Goal: Transaction & Acquisition: Purchase product/service

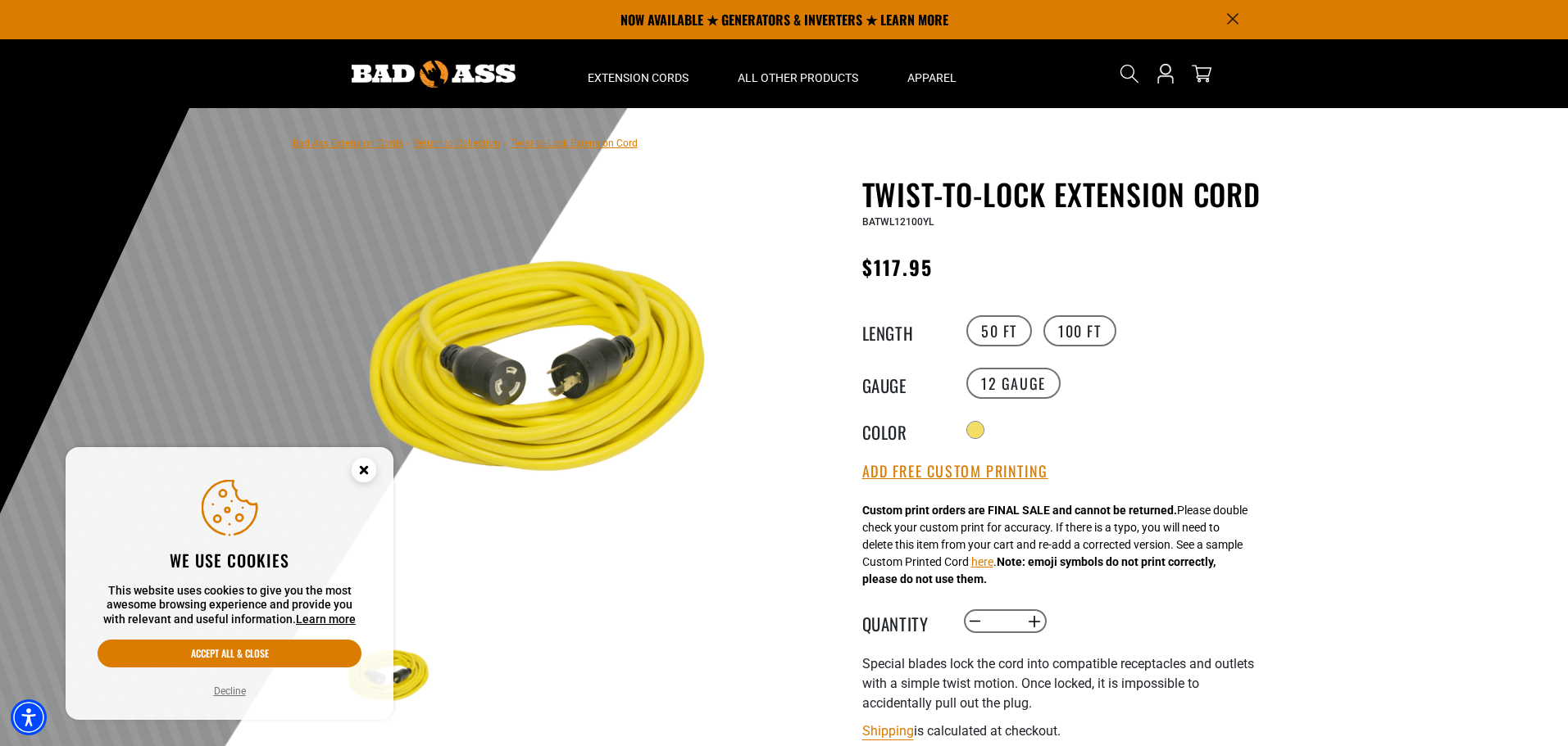
click at [361, 478] on circle "Close this option" at bounding box center [363, 470] width 25 height 25
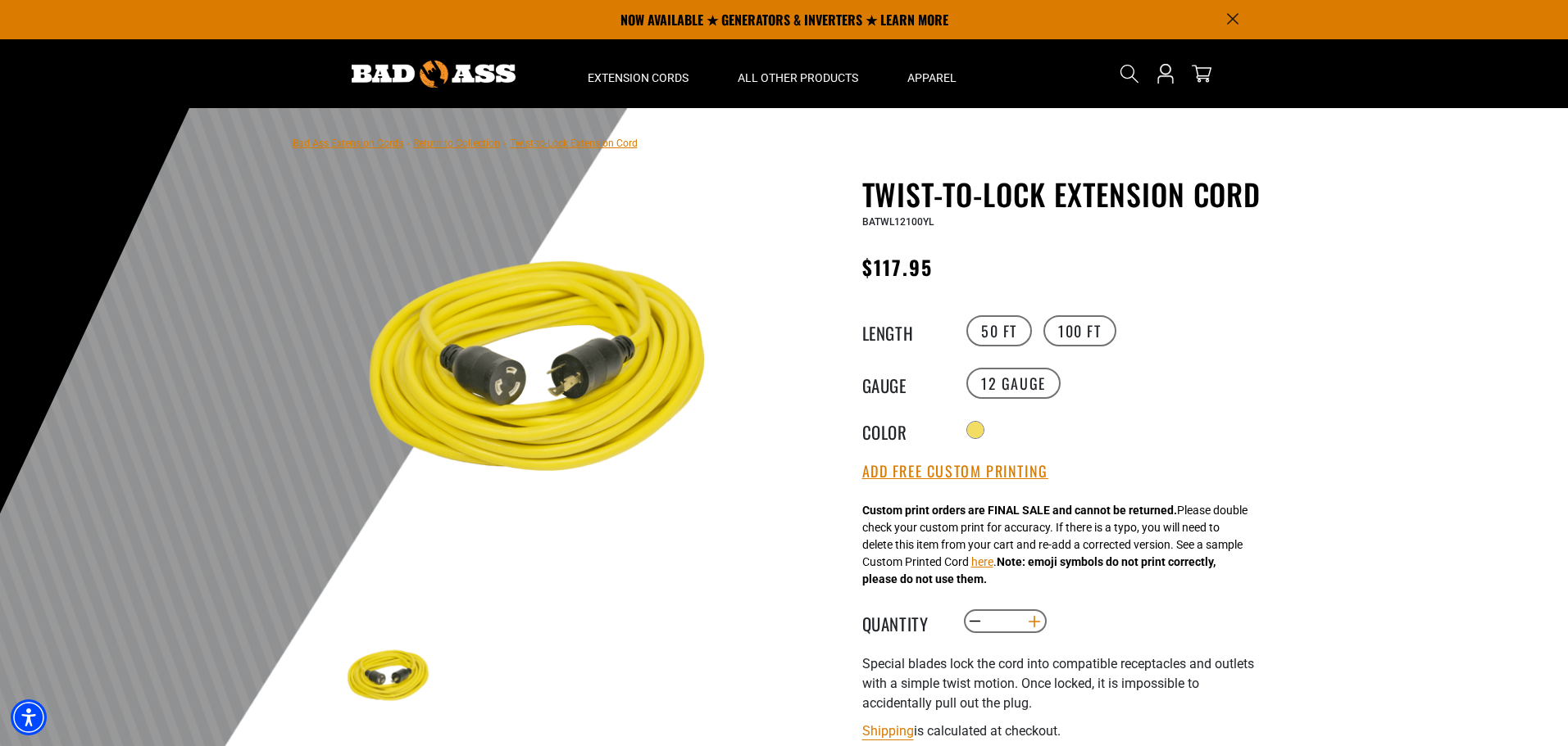
click at [1027, 624] on button "Increase quantity for Twist-to-Lock Extension Cord" at bounding box center [1034, 622] width 26 height 28
type input "*"
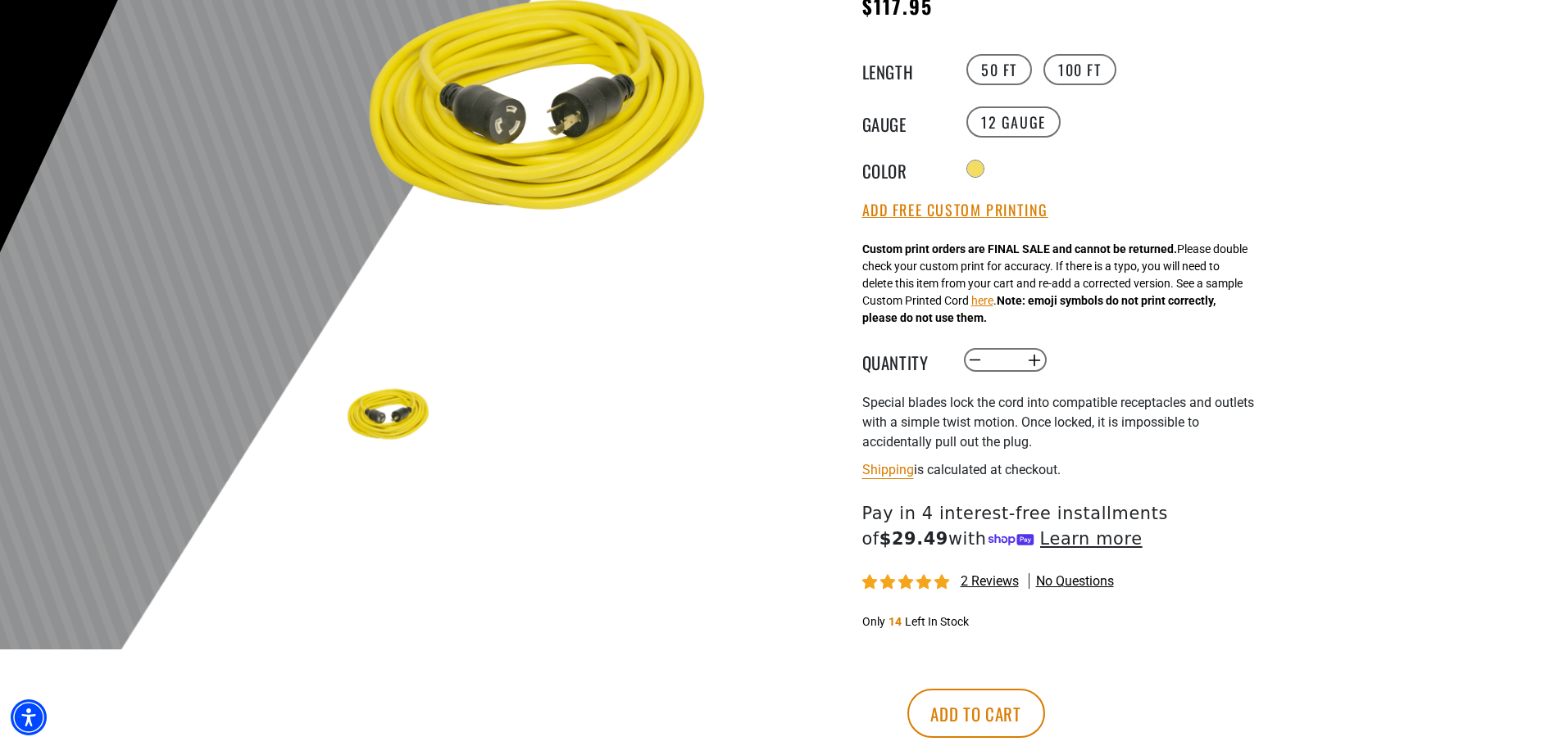
scroll to position [327, 0]
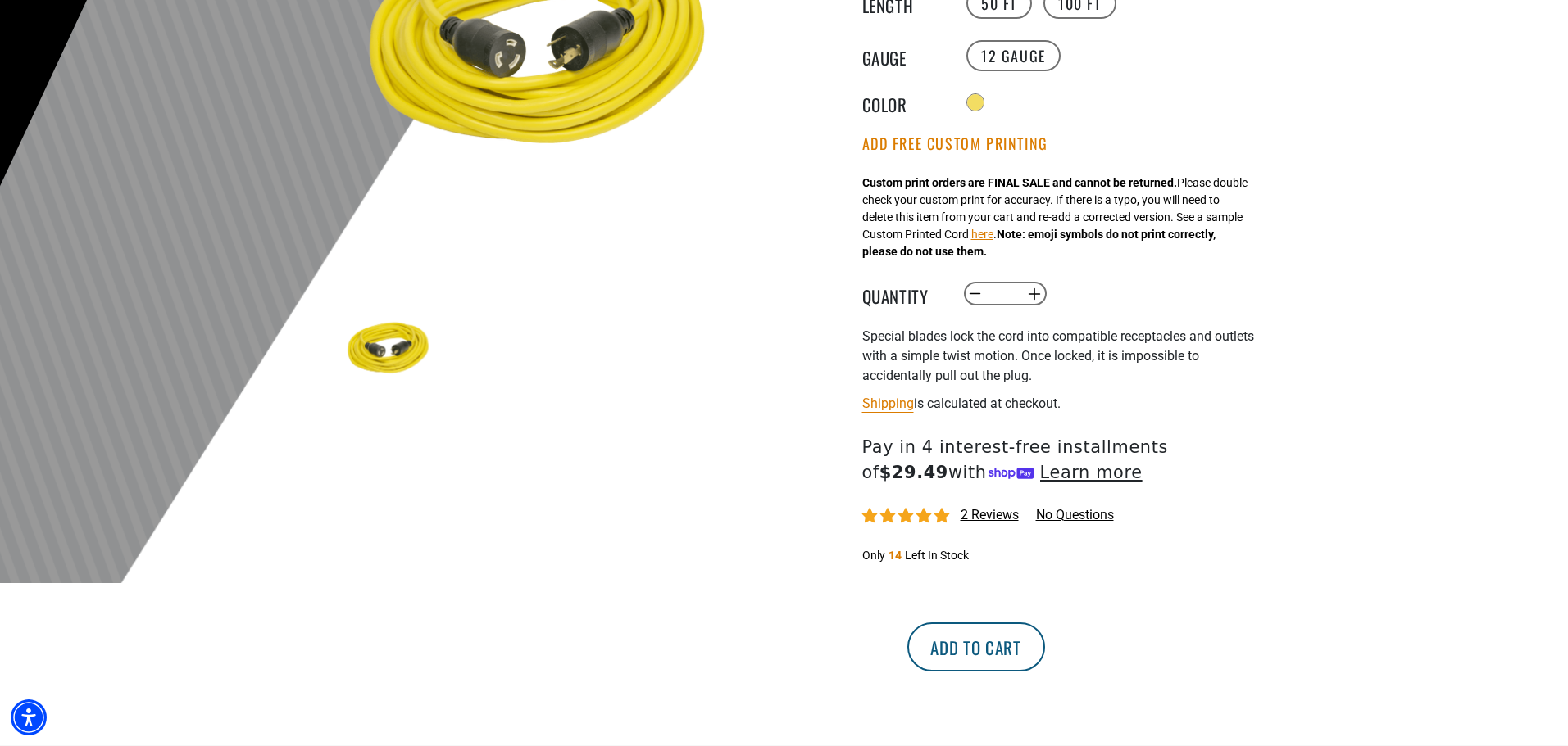
click at [1045, 657] on button "Add to cart" at bounding box center [976, 646] width 137 height 49
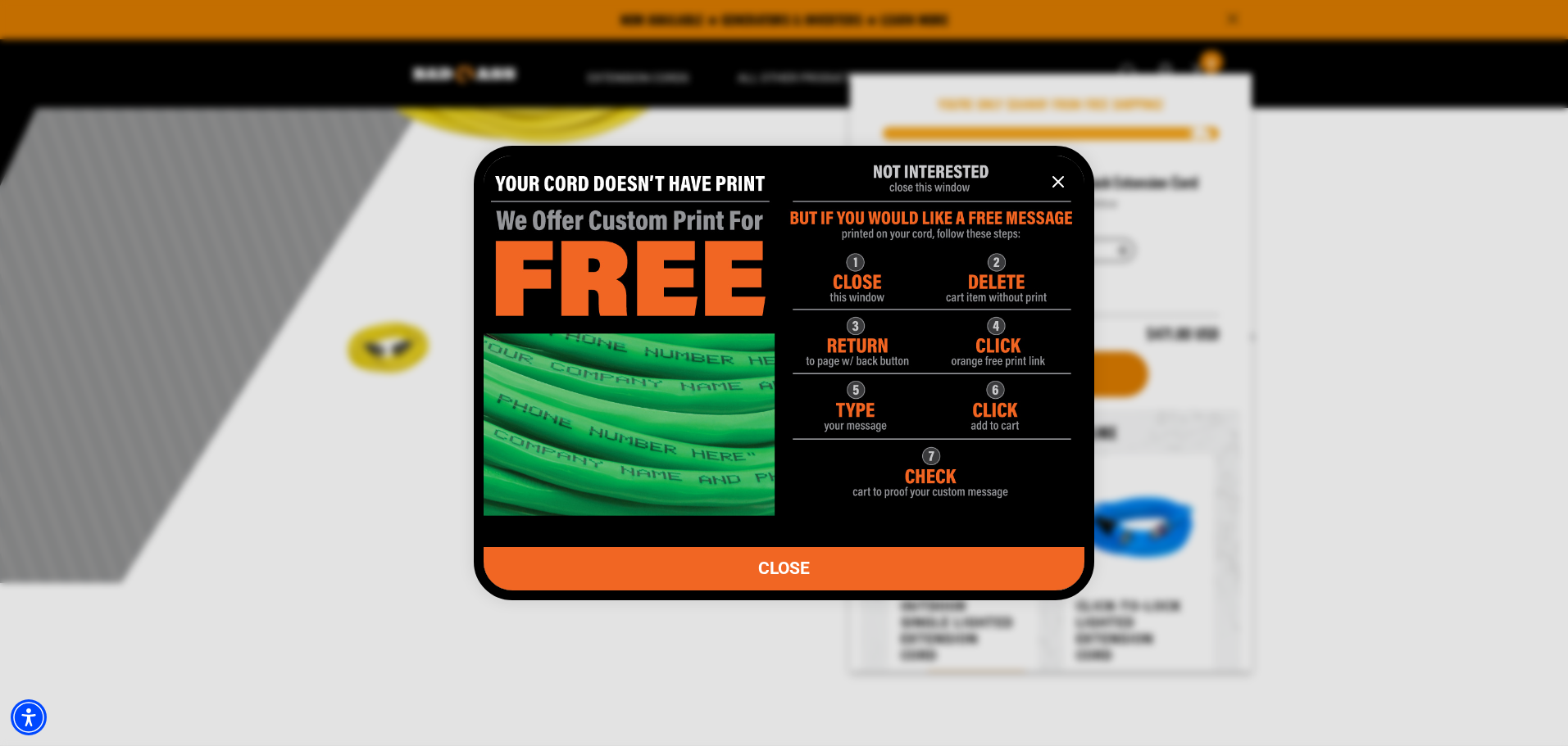
click at [1054, 179] on icon "information" at bounding box center [1058, 182] width 10 height 10
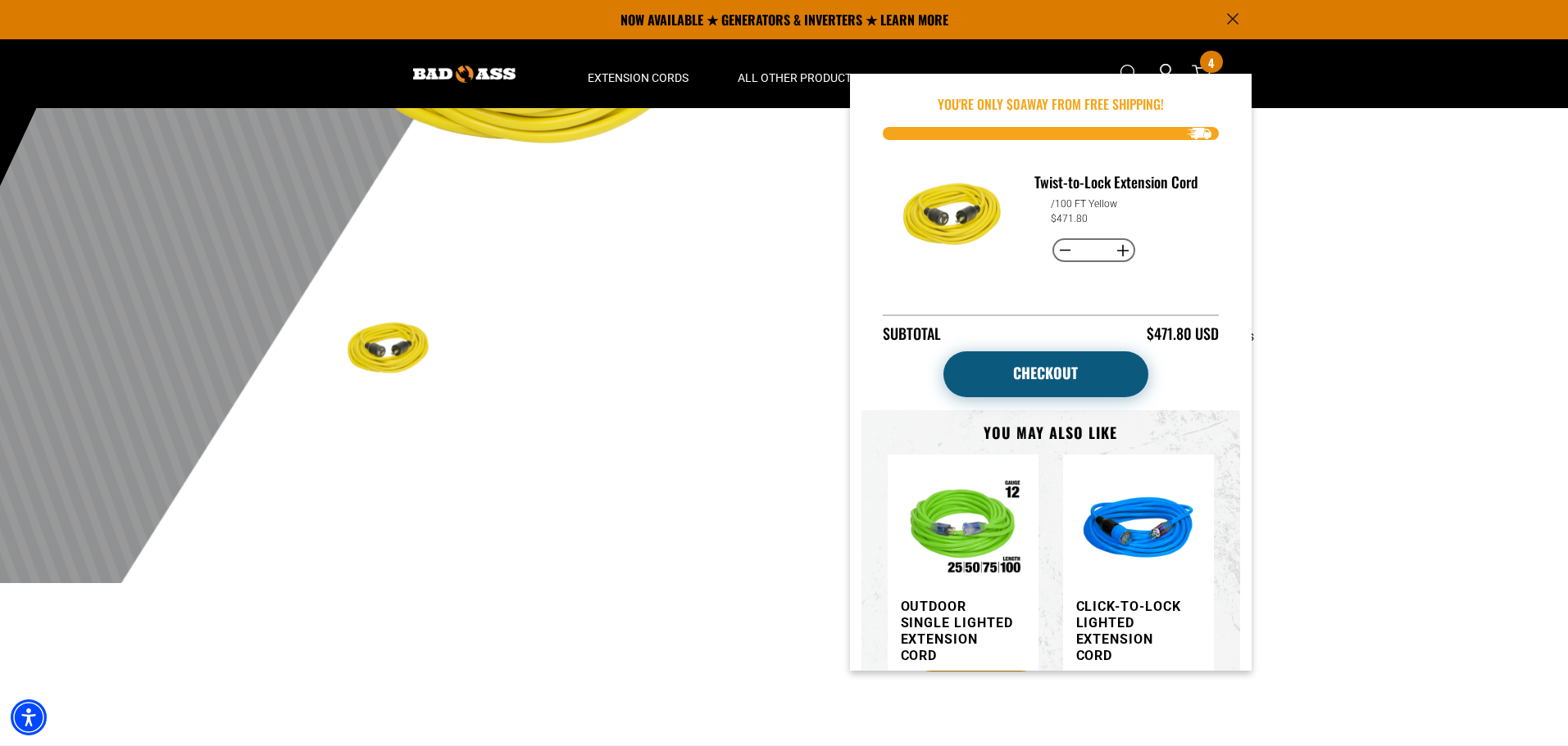
click at [1087, 372] on link "Checkout" at bounding box center [1046, 374] width 205 height 46
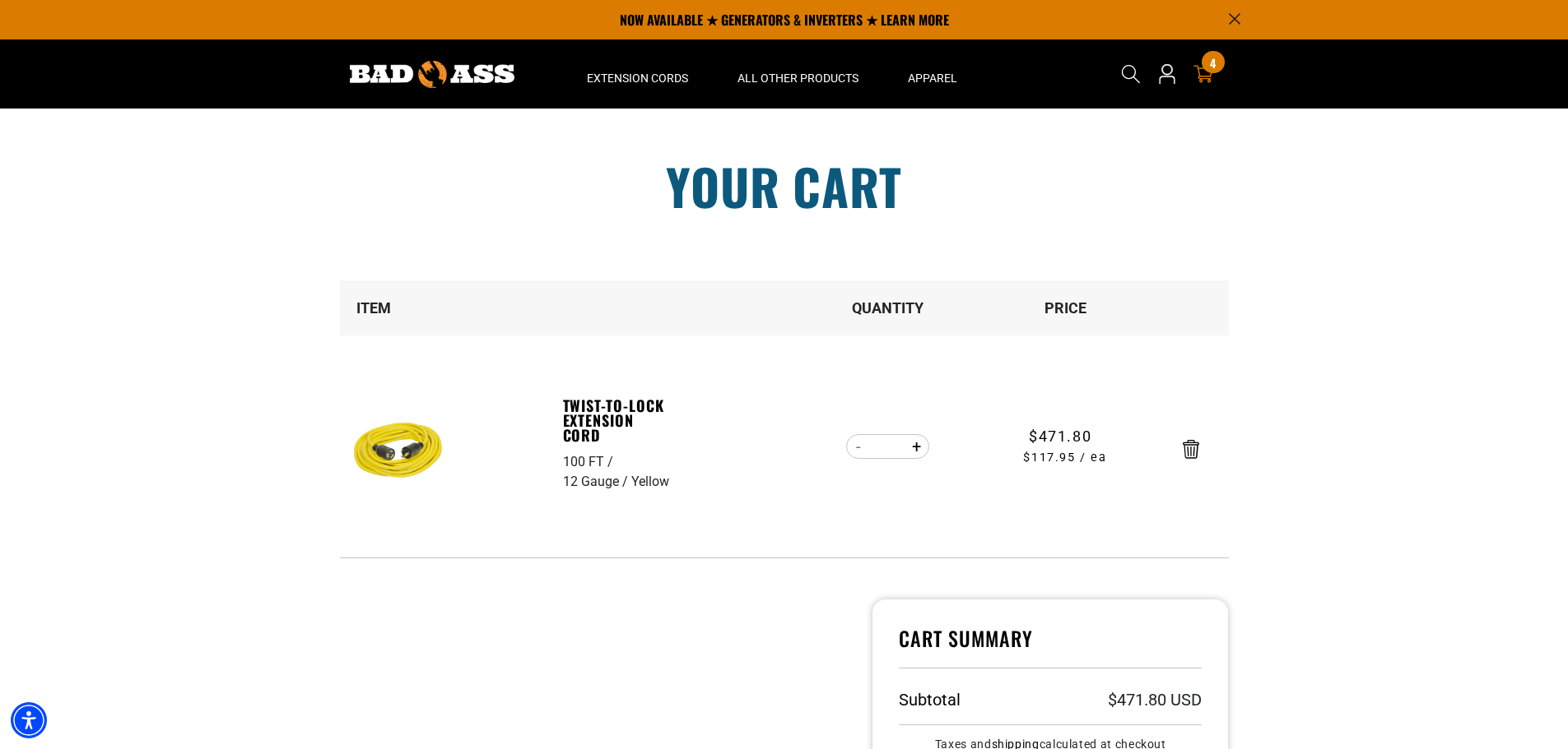
click at [1233, 13] on icon "Announcement" at bounding box center [1235, 19] width 11 height 11
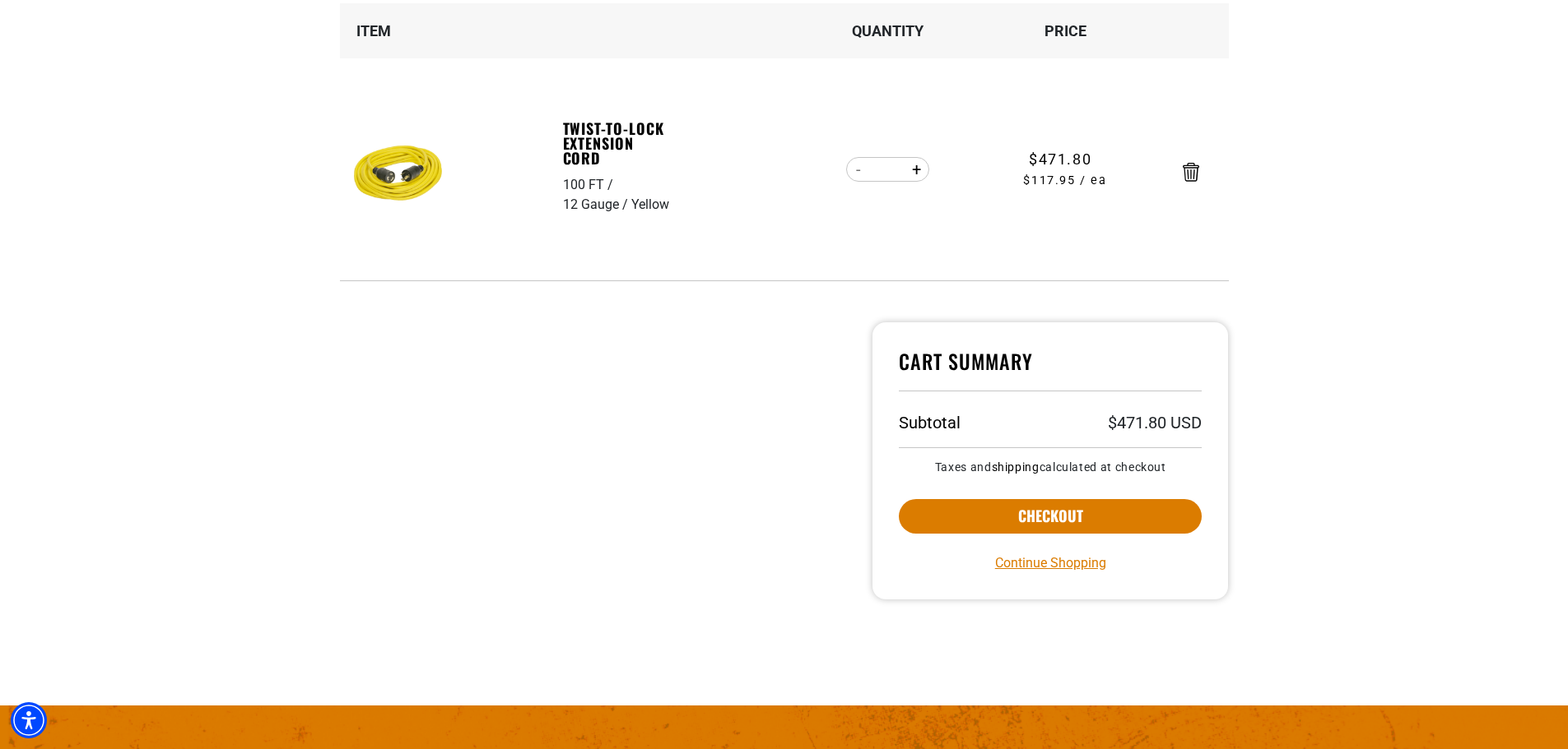
scroll to position [247, 0]
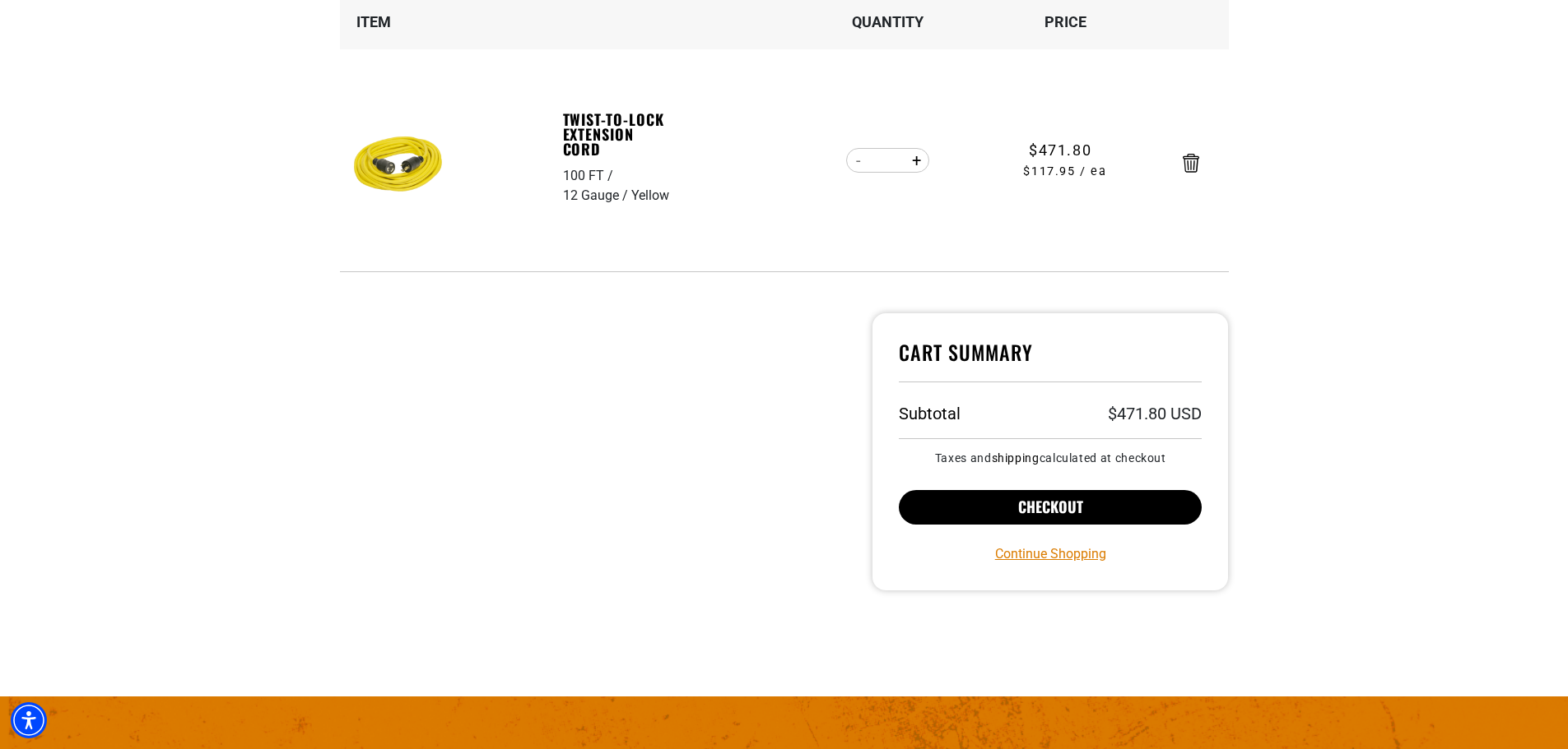
click at [1091, 513] on button "Checkout" at bounding box center [1050, 507] width 304 height 34
